Goal: Purchase product/service

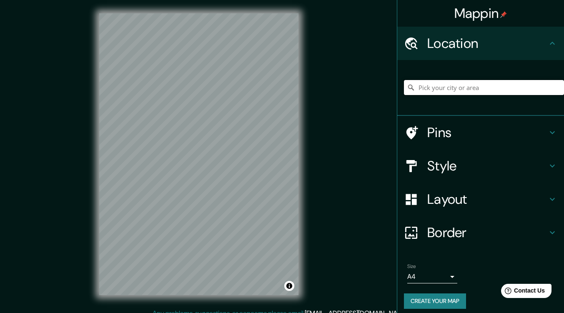
click at [420, 88] on input "Pick your city or area" at bounding box center [484, 87] width 160 height 15
click at [478, 94] on input "Pick your city or area" at bounding box center [484, 87] width 160 height 15
click at [491, 52] on div "Location" at bounding box center [480, 43] width 167 height 33
drag, startPoint x: 430, startPoint y: 83, endPoint x: 420, endPoint y: 85, distance: 10.2
click at [430, 84] on input "Pick your city or area" at bounding box center [484, 87] width 160 height 15
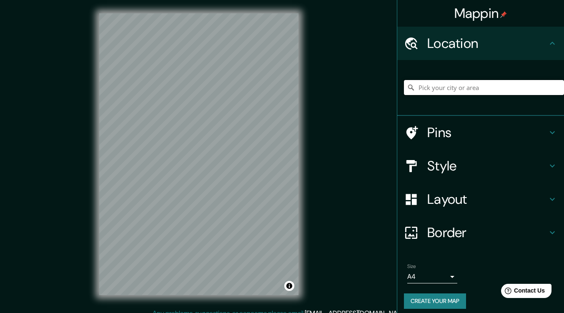
click at [419, 85] on input "Pick your city or area" at bounding box center [484, 87] width 160 height 15
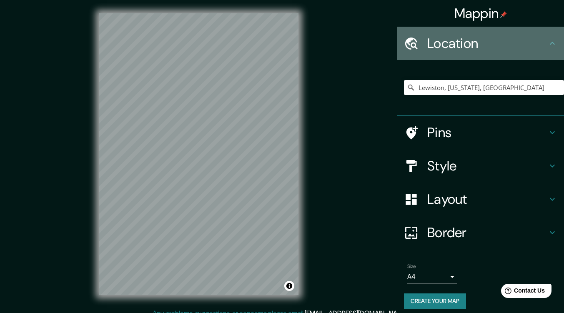
click at [547, 43] on icon at bounding box center [552, 43] width 10 height 10
click at [437, 44] on h4 "Location" at bounding box center [487, 43] width 120 height 17
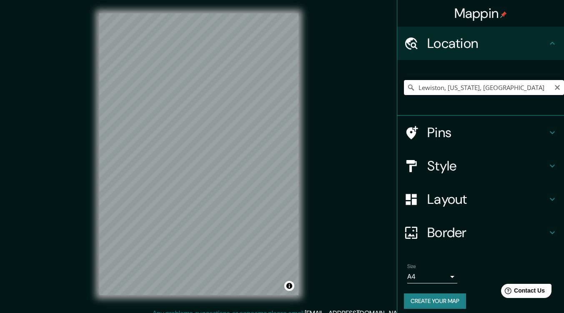
click at [411, 85] on input "Lewiston, [US_STATE], [GEOGRAPHIC_DATA]" at bounding box center [484, 87] width 160 height 15
type input "[STREET_ADDRESS][US_STATE]"
click at [441, 302] on button "Create your map" at bounding box center [435, 300] width 62 height 15
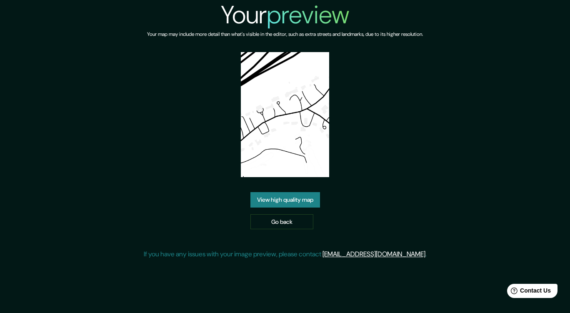
click at [281, 205] on link "View high quality map" at bounding box center [286, 199] width 70 height 15
